Goal: Task Accomplishment & Management: Use online tool/utility

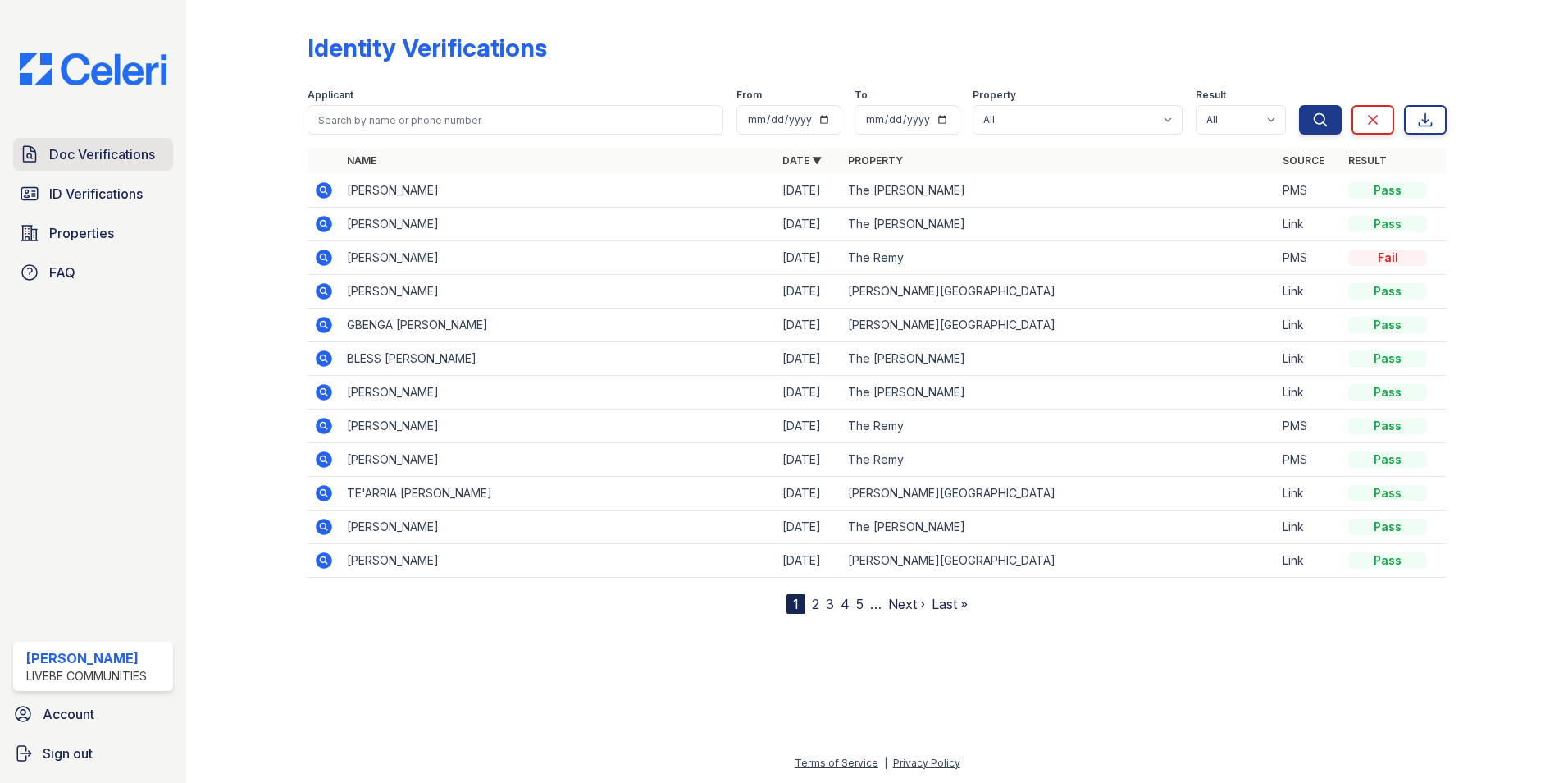
click at [66, 151] on span "Doc Verifications" at bounding box center [102, 154] width 106 height 20
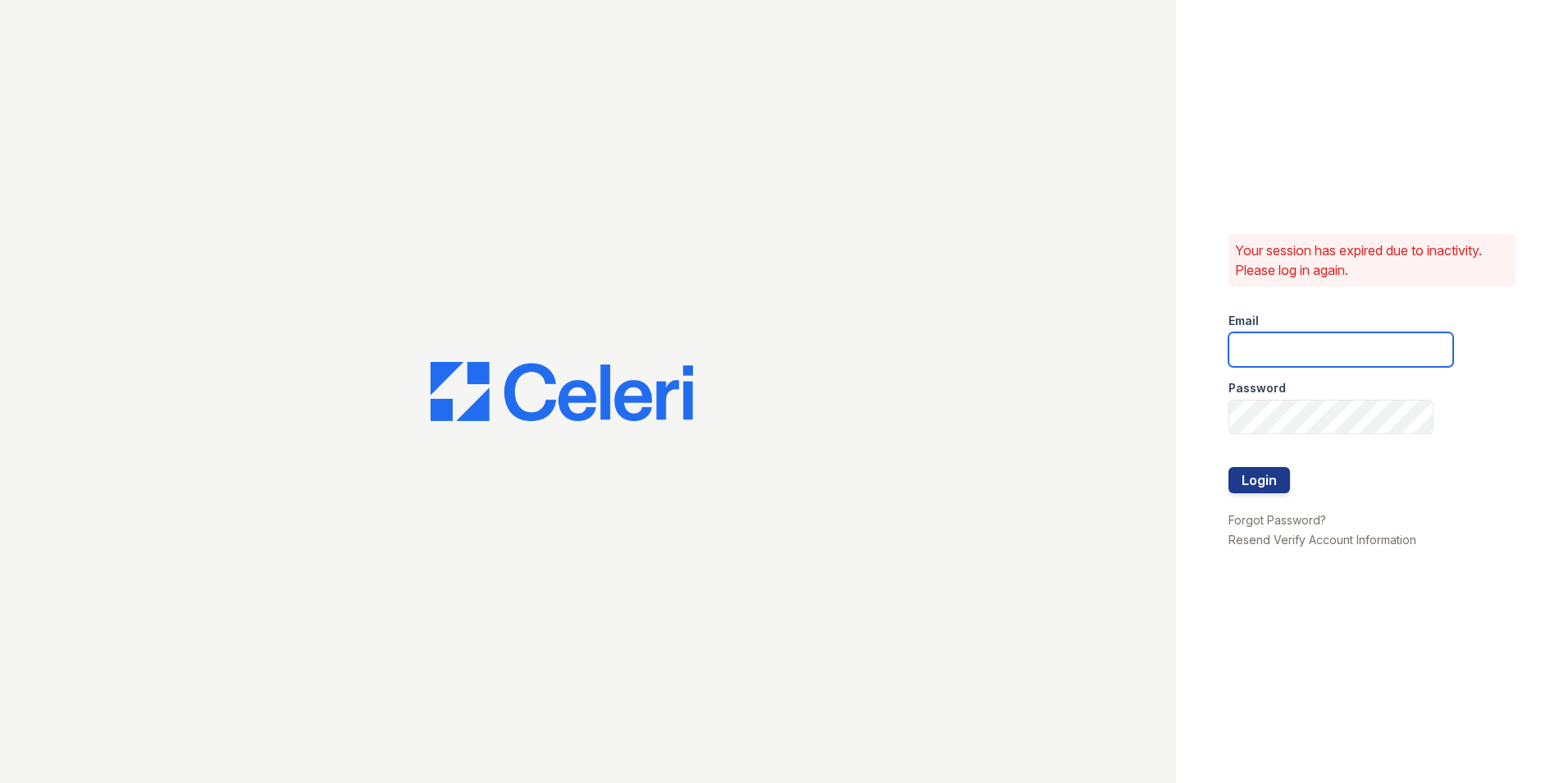
type input "[EMAIL_ADDRESS][DOMAIN_NAME]"
click at [1251, 478] on button "Login" at bounding box center [1259, 480] width 62 height 26
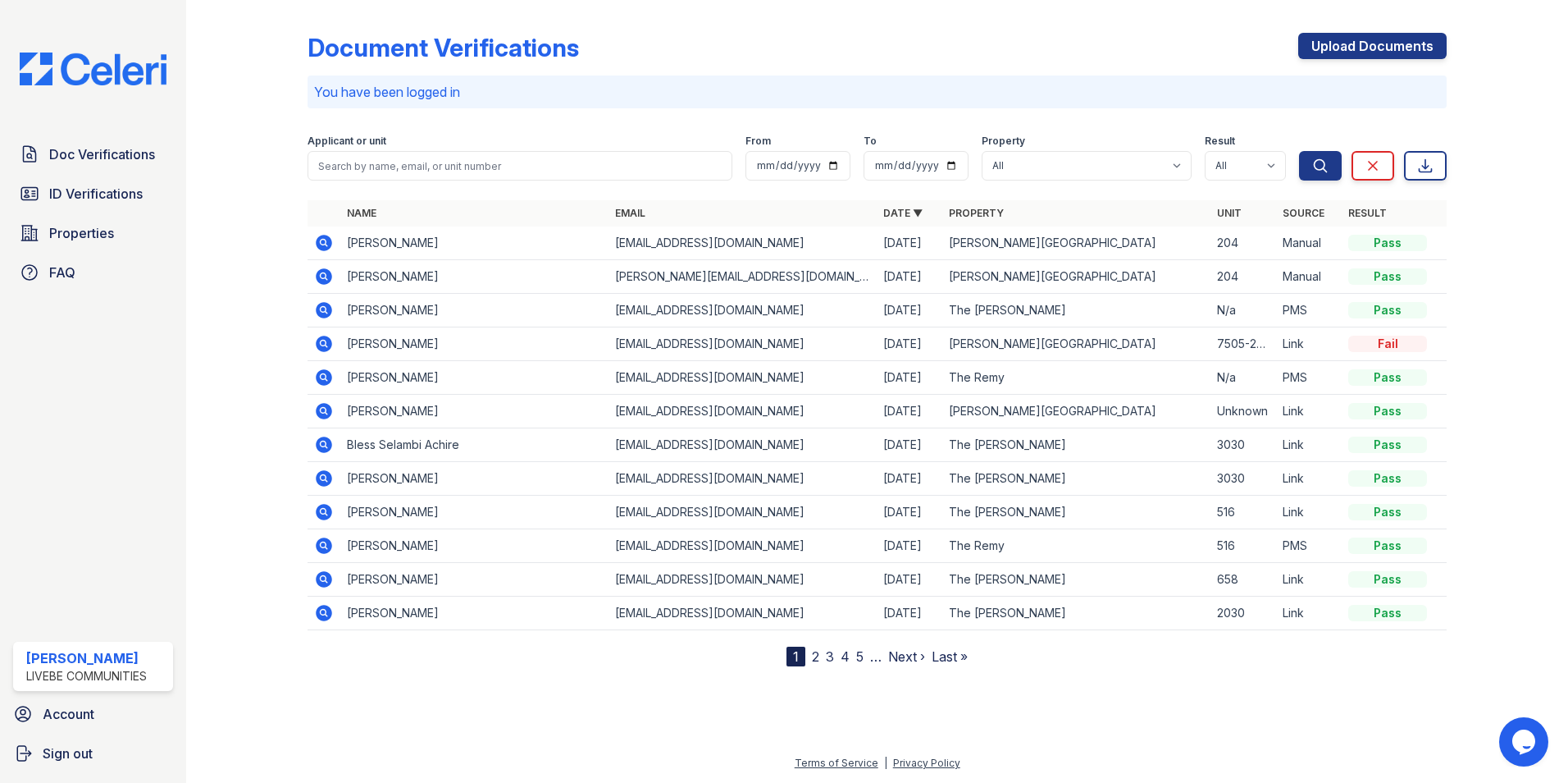
click at [247, 226] on div at bounding box center [260, 337] width 95 height 660
click at [1111, 61] on div "Document Verifications Upload Documents" at bounding box center [877, 54] width 1139 height 43
click at [83, 187] on span "ID Verifications" at bounding box center [96, 194] width 94 height 20
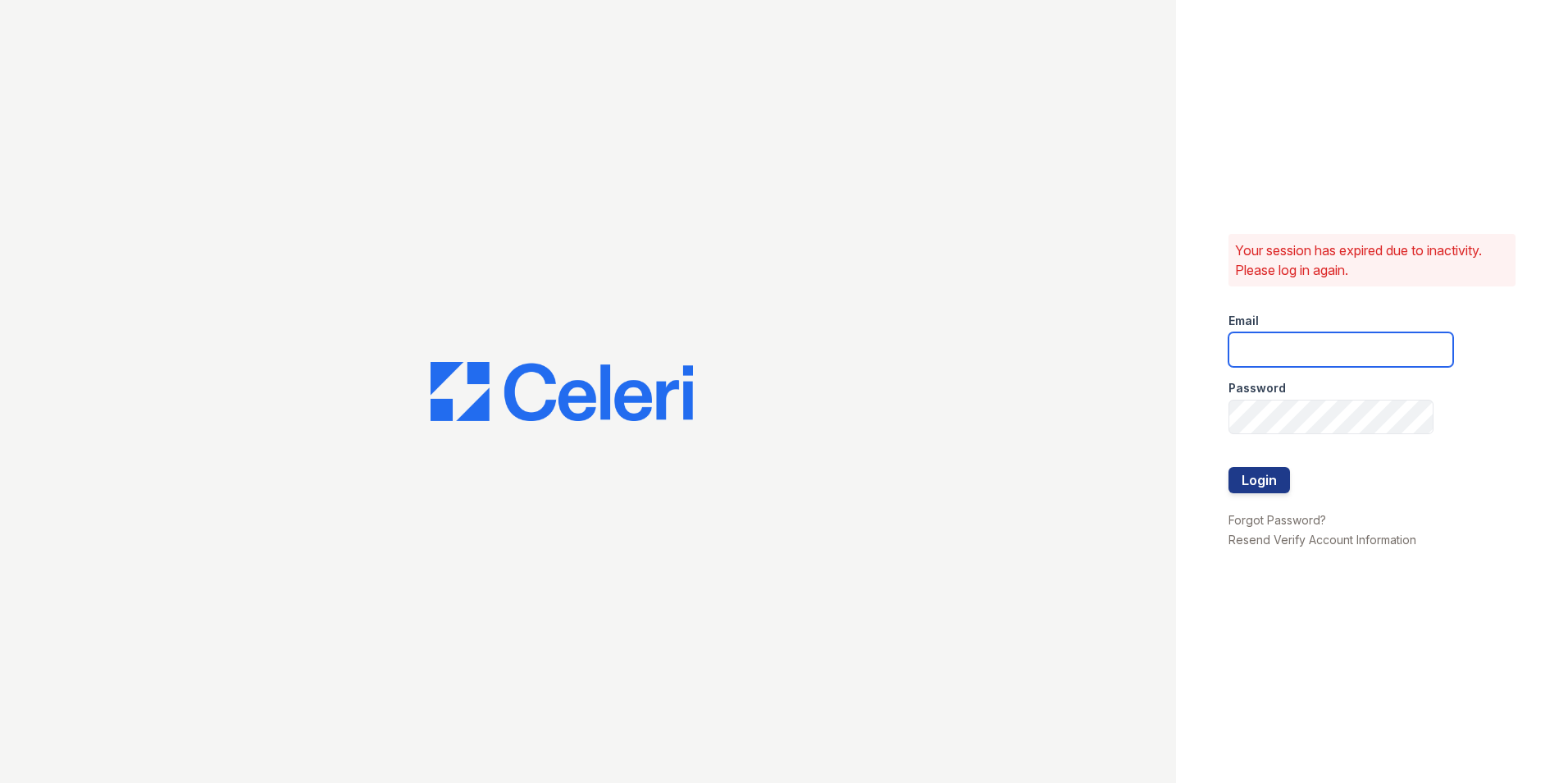
click at [1314, 352] on input "email" at bounding box center [1340, 349] width 225 height 34
type input "[EMAIL_ADDRESS][DOMAIN_NAME]"
click at [1272, 484] on button "Login" at bounding box center [1259, 480] width 62 height 26
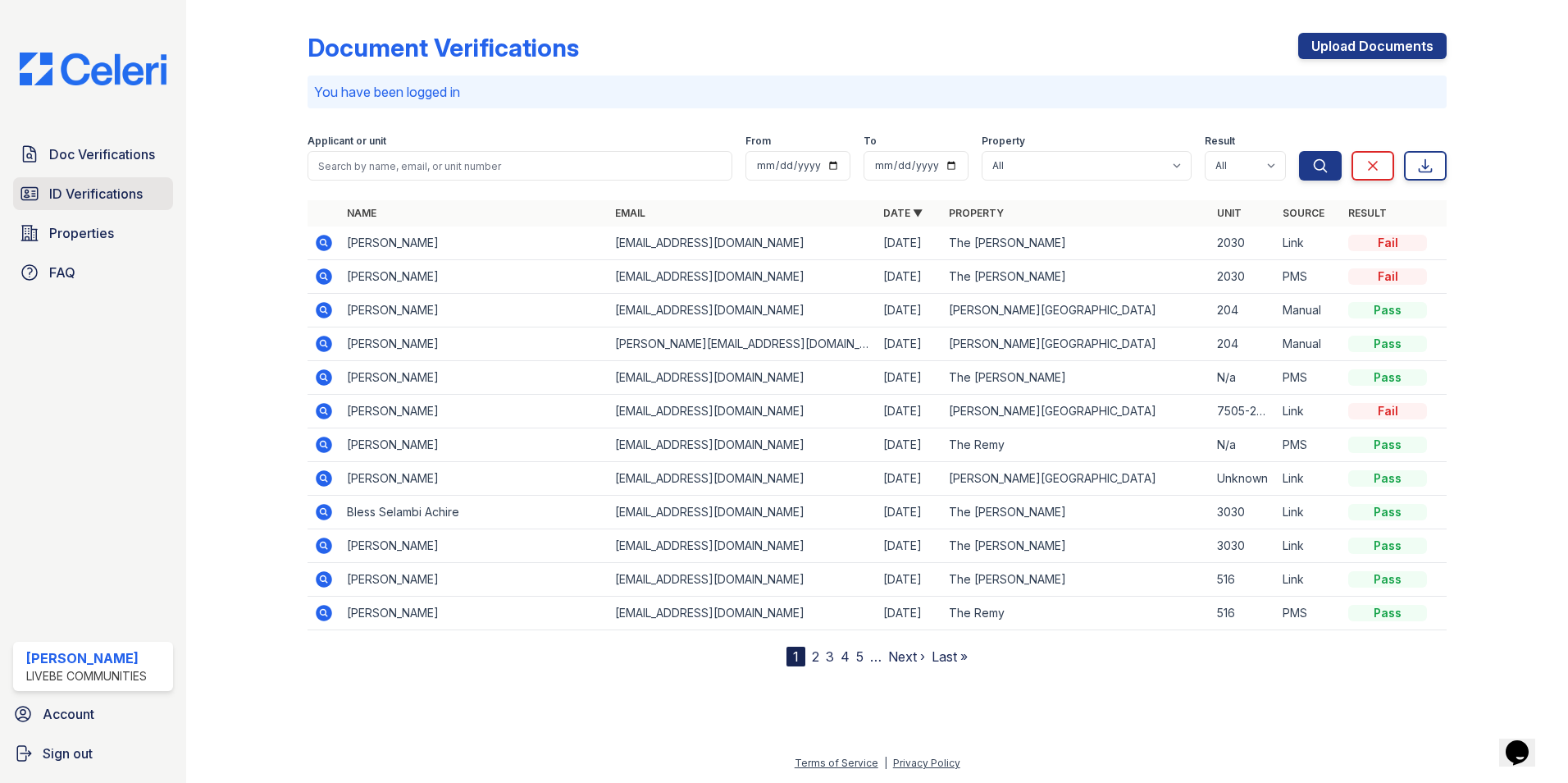
click at [90, 190] on span "ID Verifications" at bounding box center [96, 194] width 94 height 20
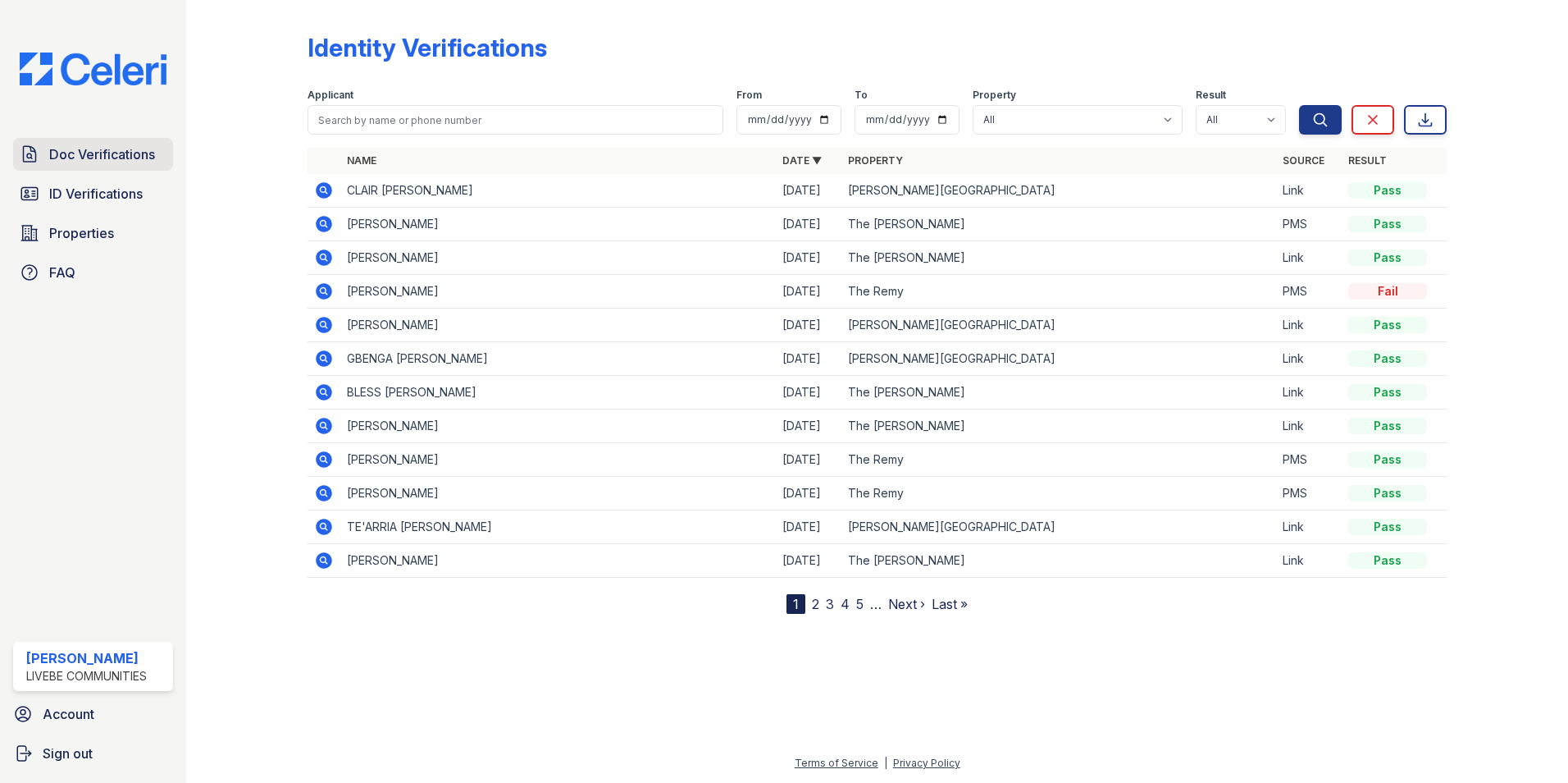
click at [87, 151] on span "Doc Verifications" at bounding box center [102, 154] width 106 height 20
